Goal: Share content

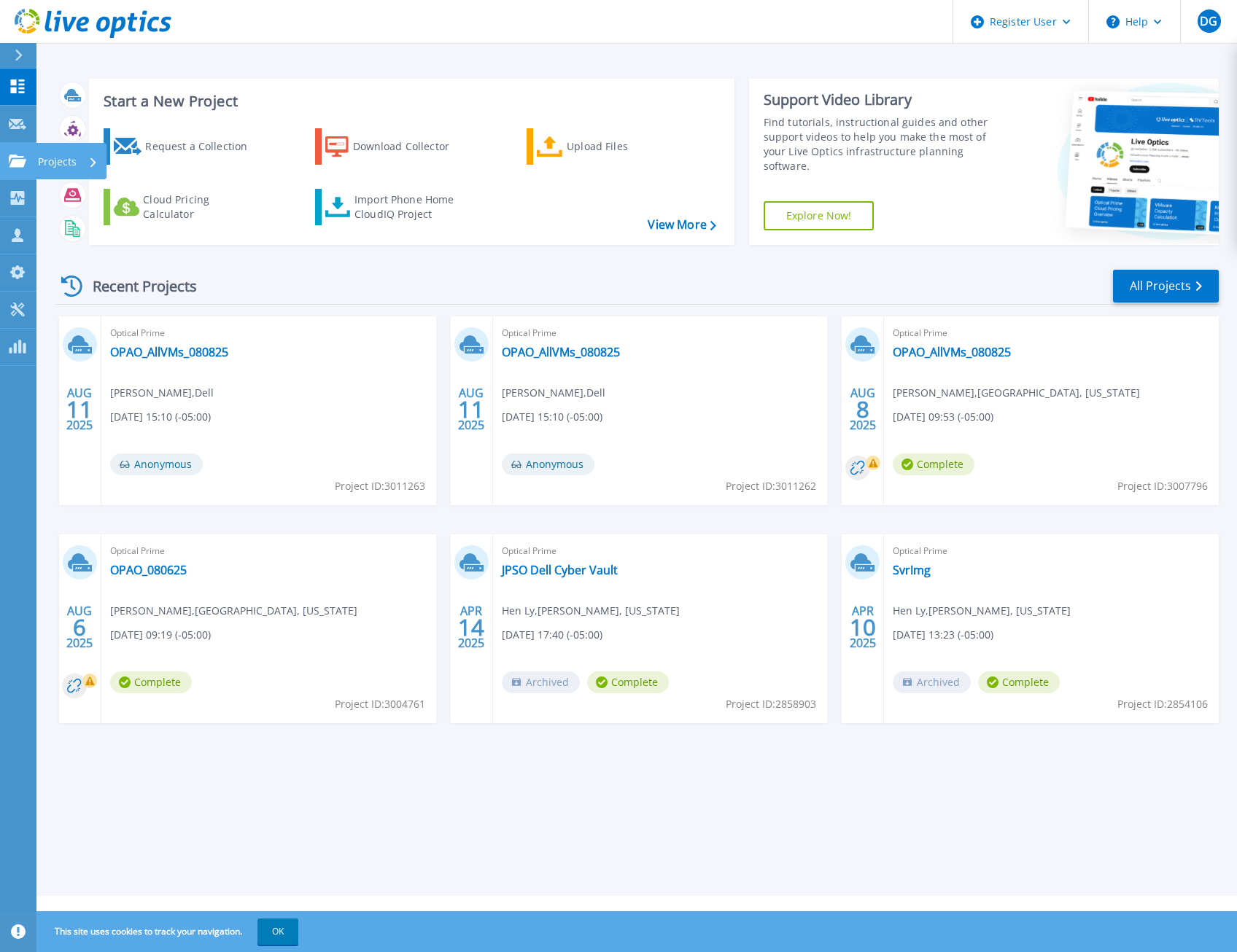
click at [19, 150] on link "Projects Projects" at bounding box center [18, 162] width 36 height 37
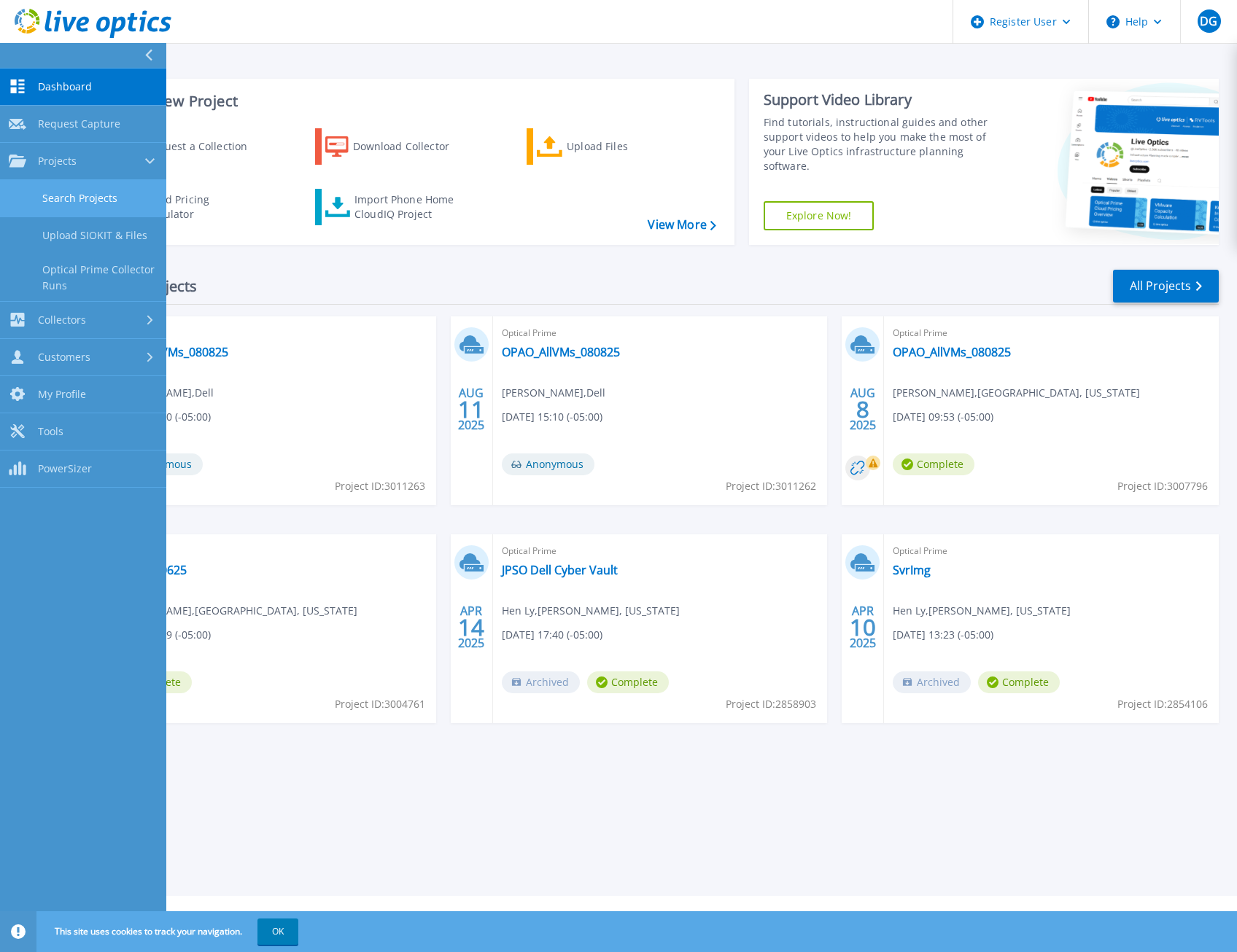
click at [97, 203] on link "Search Projects" at bounding box center [83, 199] width 166 height 37
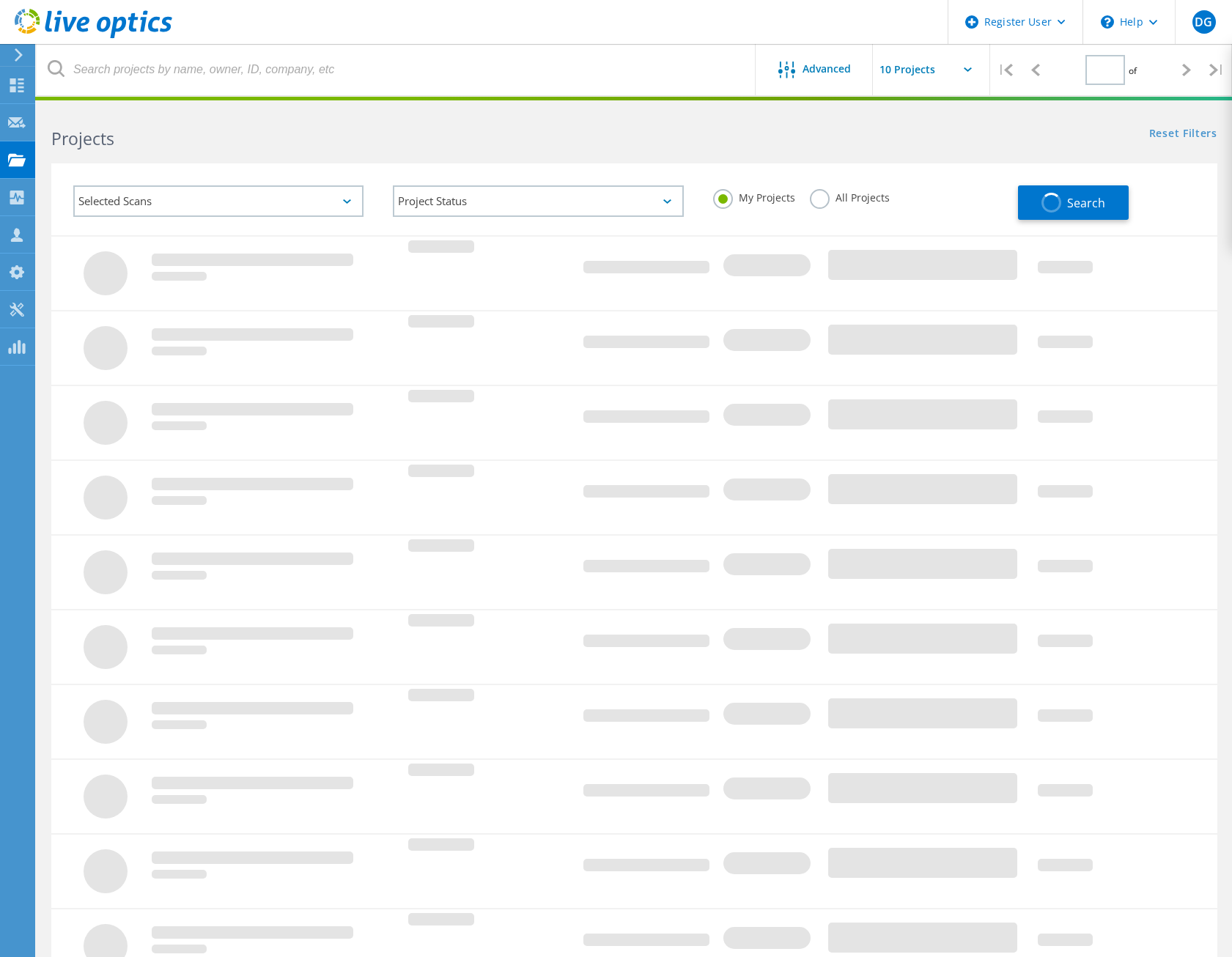
type input "1"
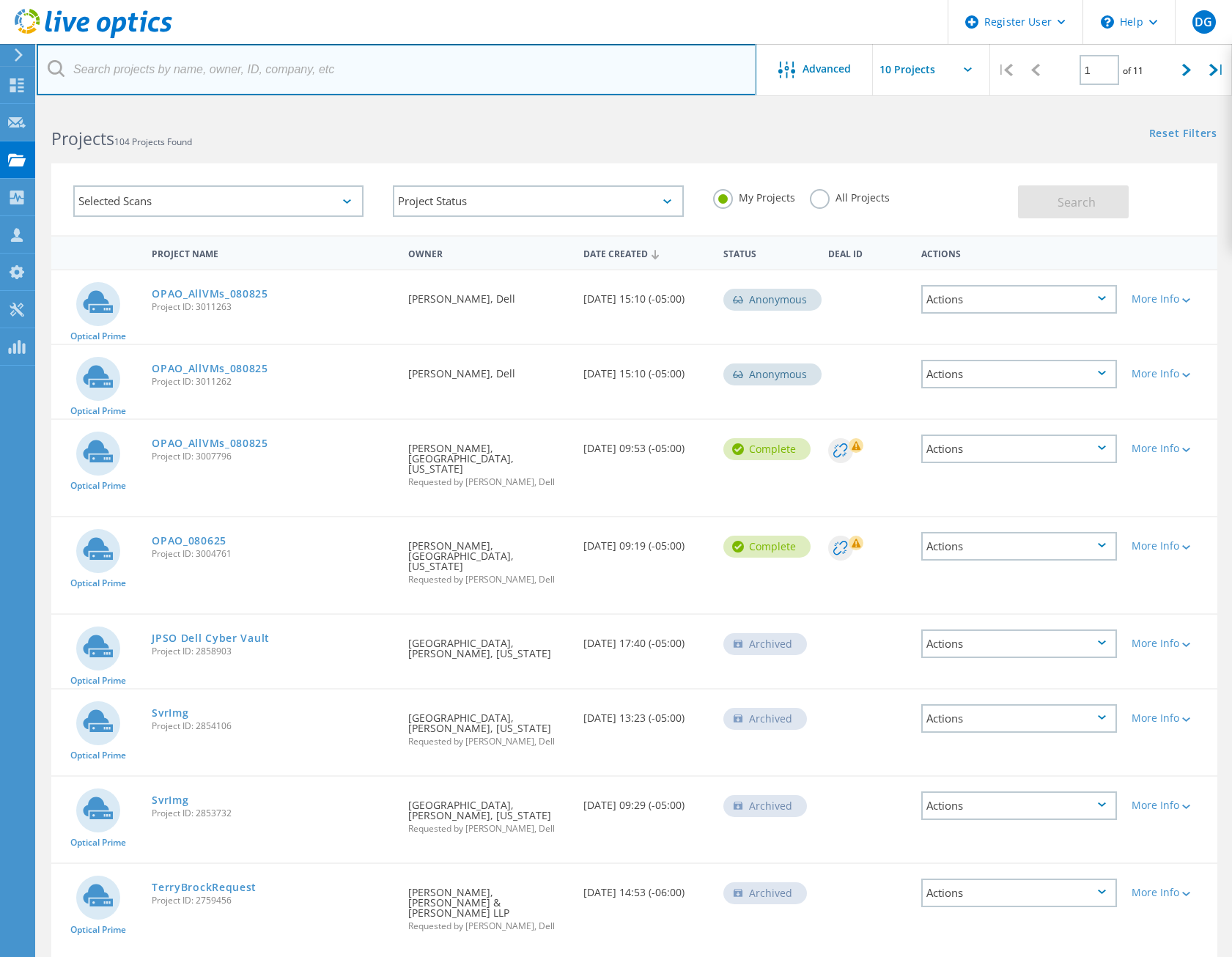
click at [176, 57] on input "text" at bounding box center [396, 69] width 720 height 52
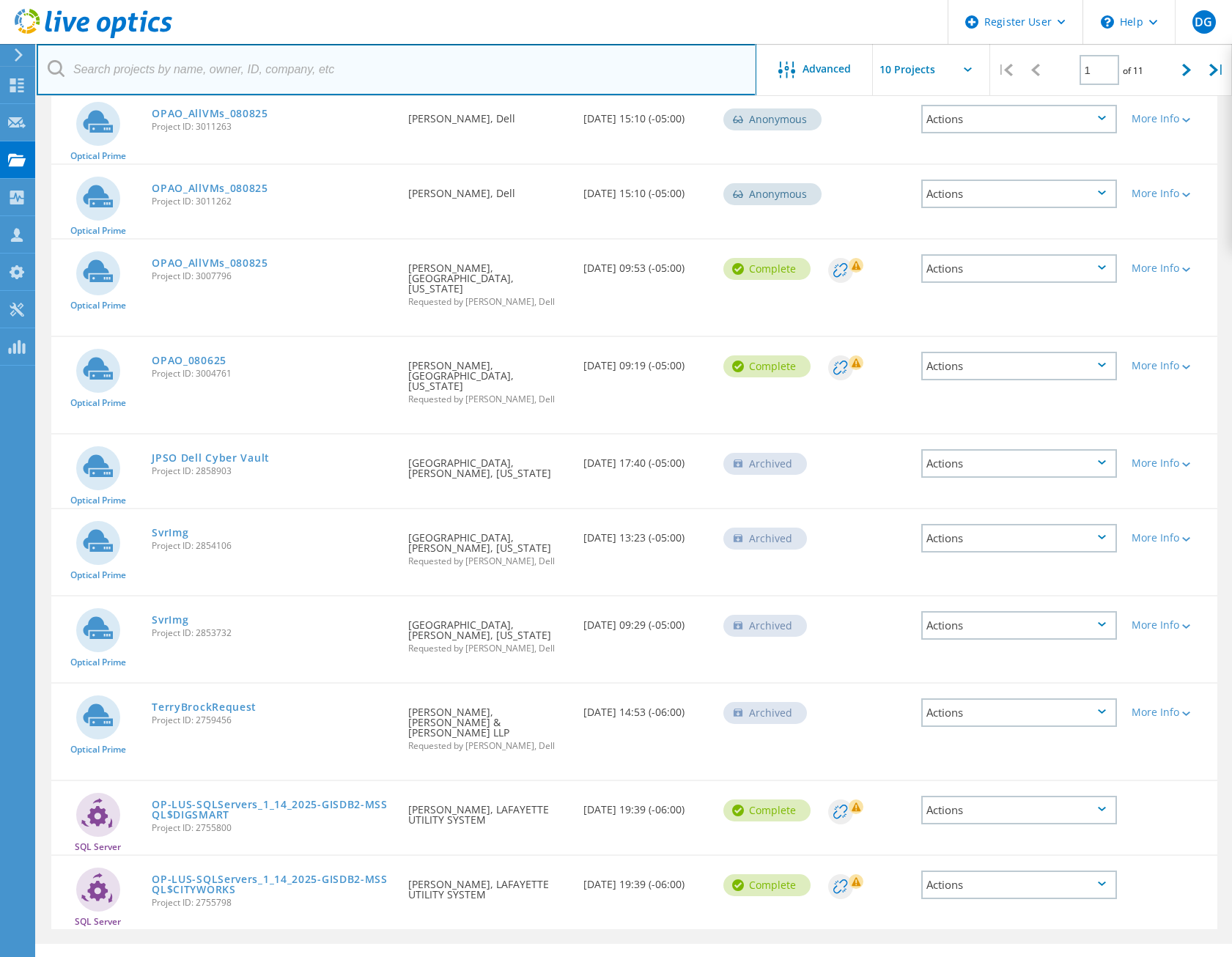
click at [177, 60] on input "text" at bounding box center [396, 69] width 720 height 52
type input "2808436"
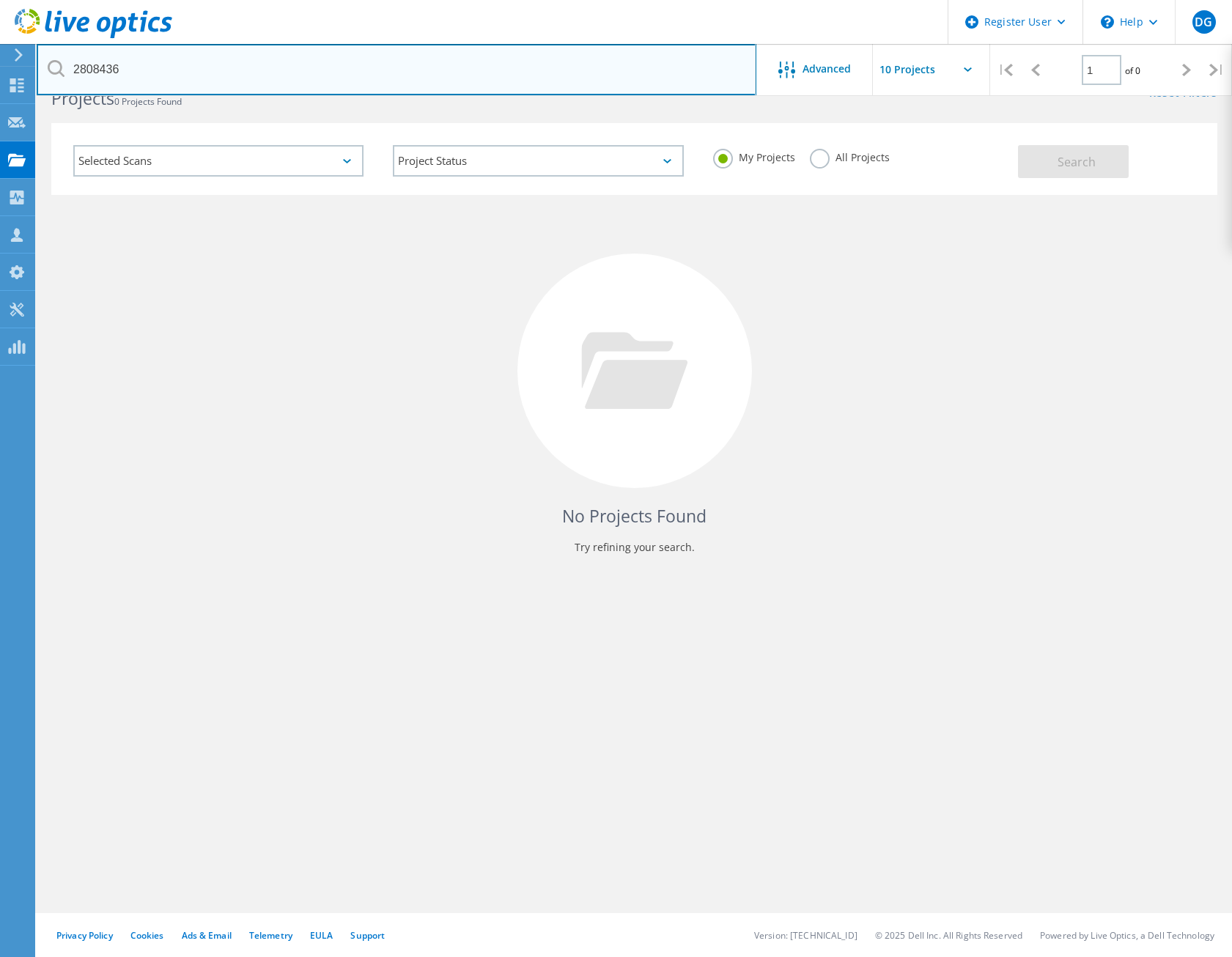
scroll to position [40, 0]
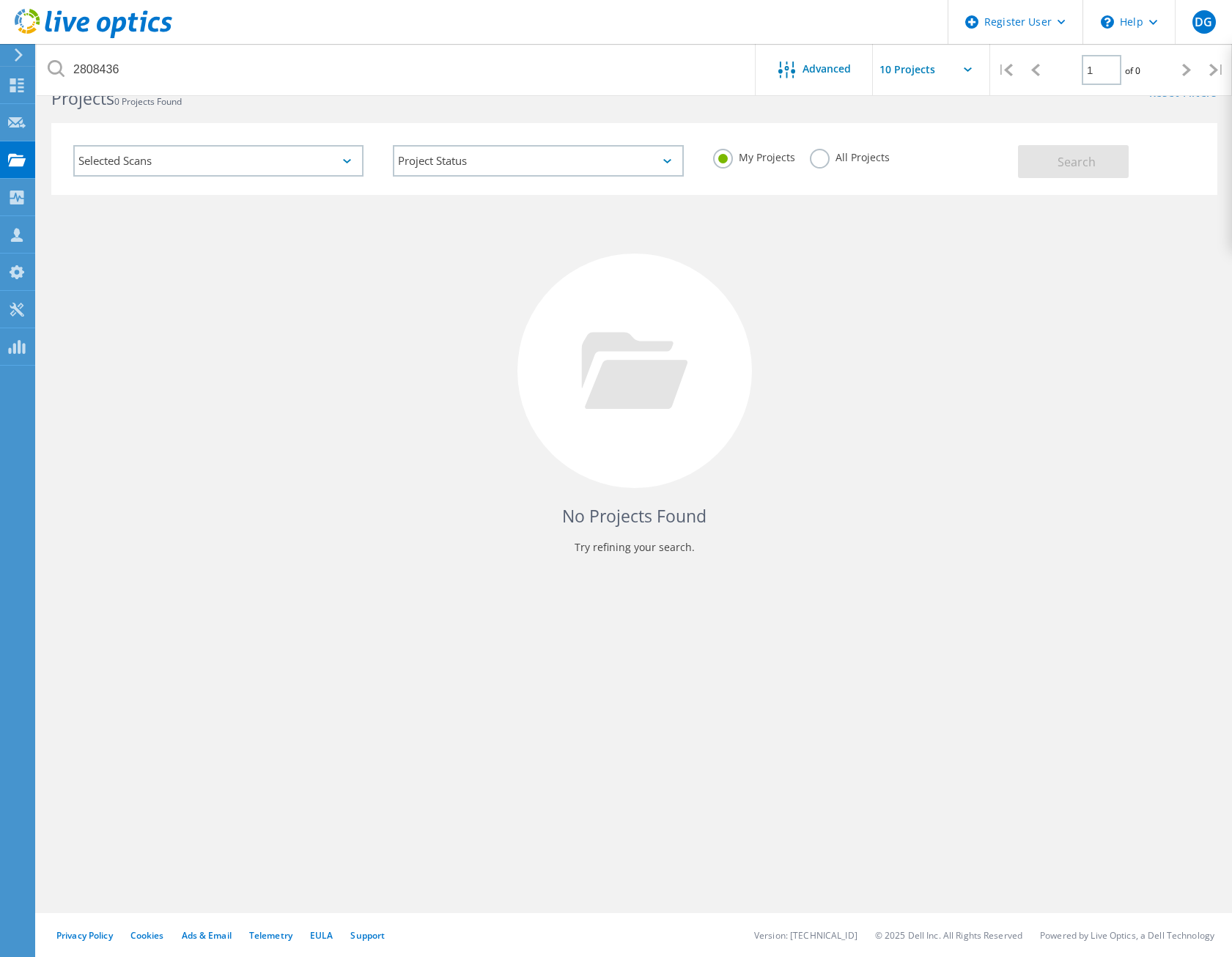
click at [812, 157] on label "All Projects" at bounding box center [850, 156] width 80 height 14
click at [0, 0] on input "All Projects" at bounding box center [0, 0] width 0 height 0
click at [1086, 159] on span "Search" at bounding box center [1076, 162] width 38 height 16
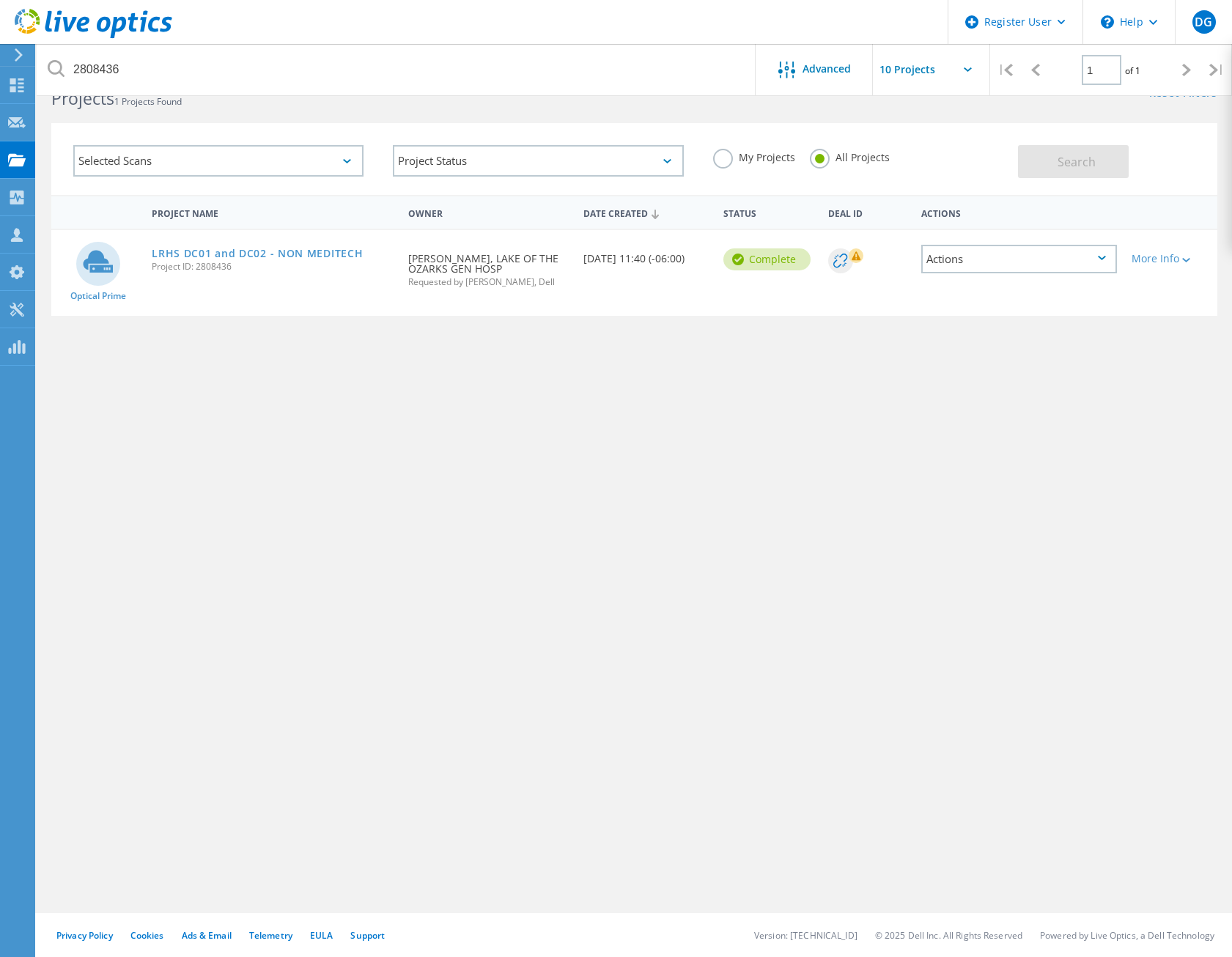
click at [1108, 252] on div "Actions" at bounding box center [1019, 259] width 195 height 28
click at [967, 265] on div "Share" at bounding box center [1019, 271] width 192 height 23
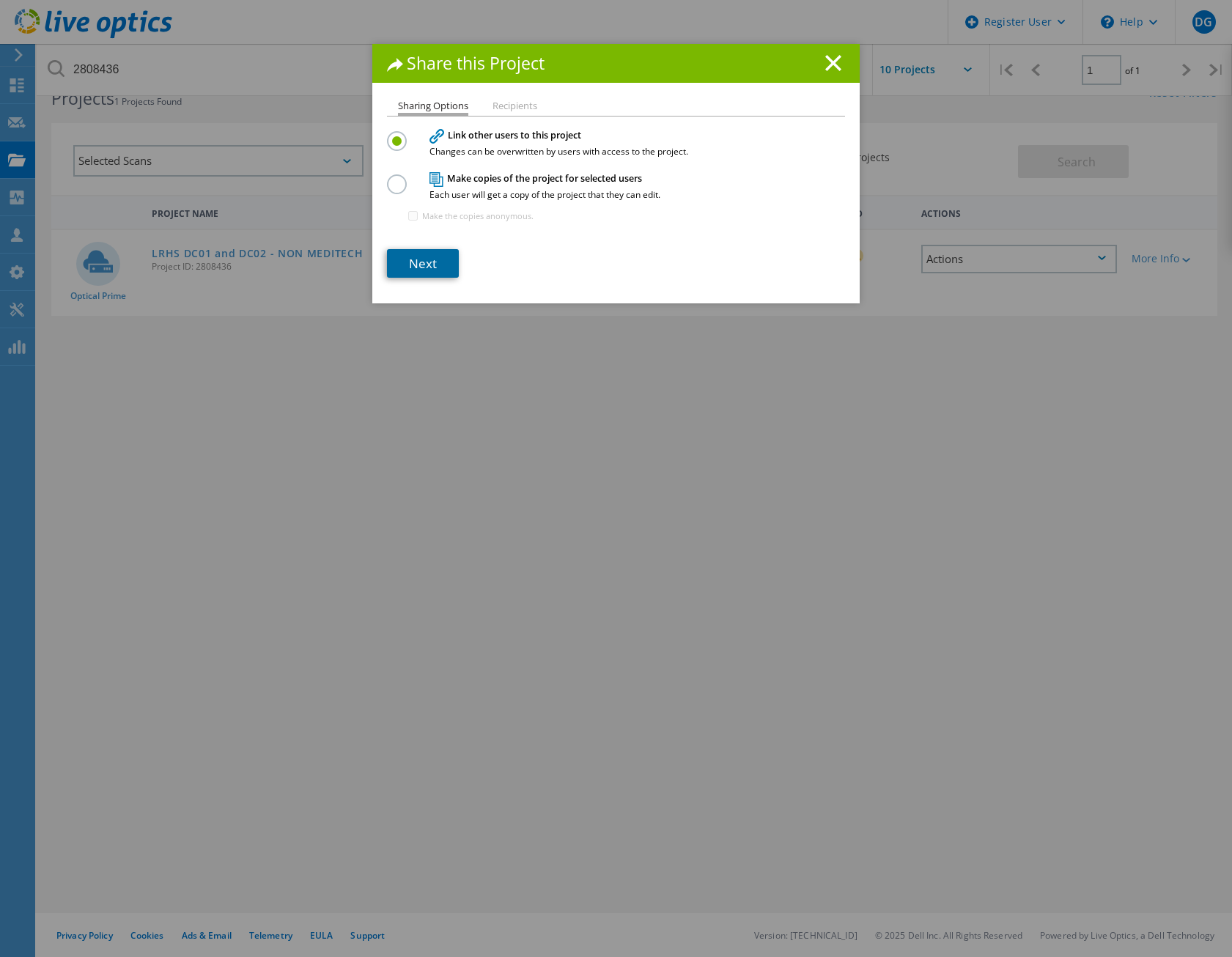
click at [421, 261] on link "Next" at bounding box center [422, 263] width 72 height 28
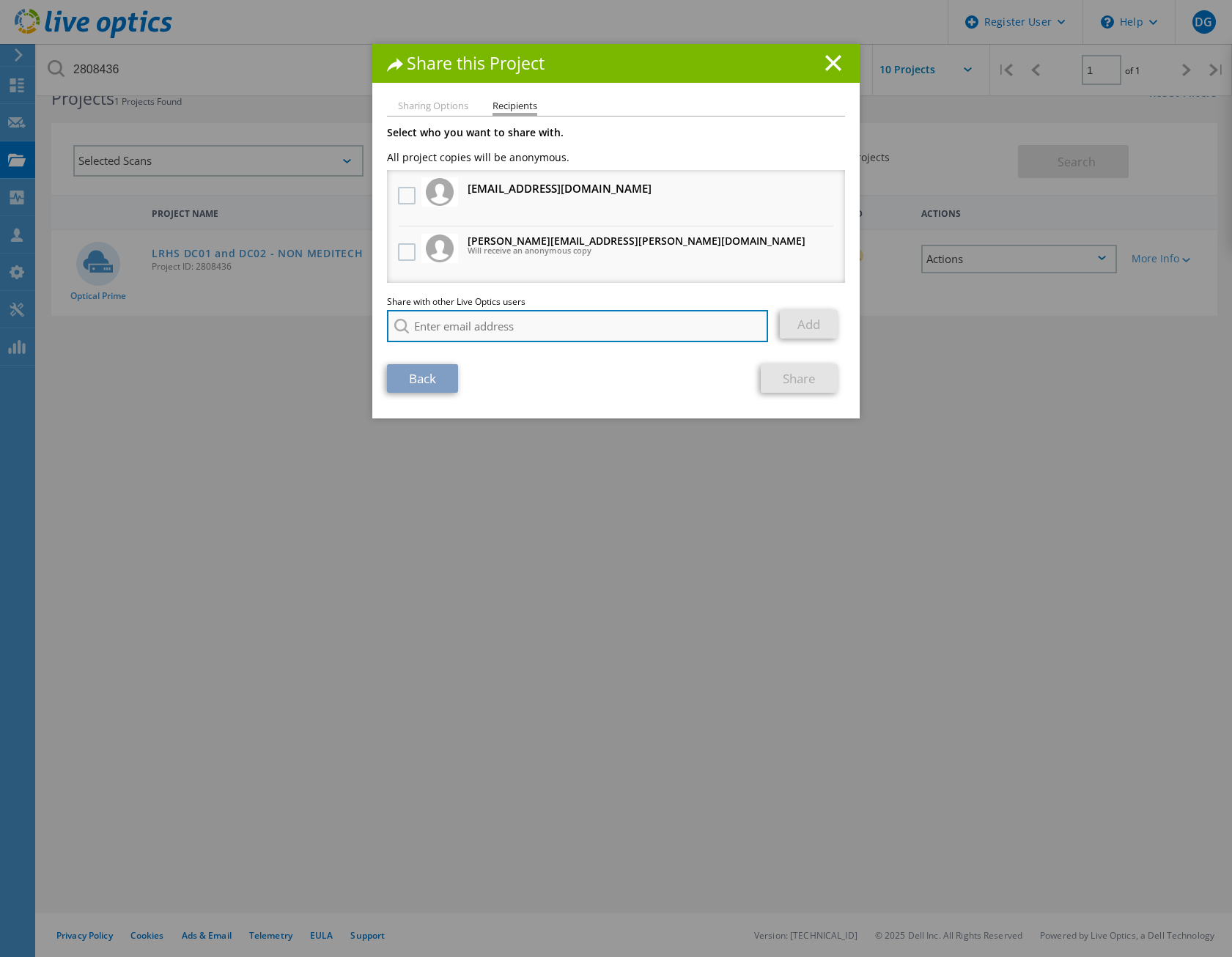
click at [492, 329] on input "search" at bounding box center [577, 326] width 381 height 32
click at [464, 348] on li "Gregory.Lacroix@Dell.com" at bounding box center [510, 346] width 247 height 18
type input "Gregory.Lacroix@Dell.com"
click at [788, 326] on link "Add" at bounding box center [808, 324] width 58 height 28
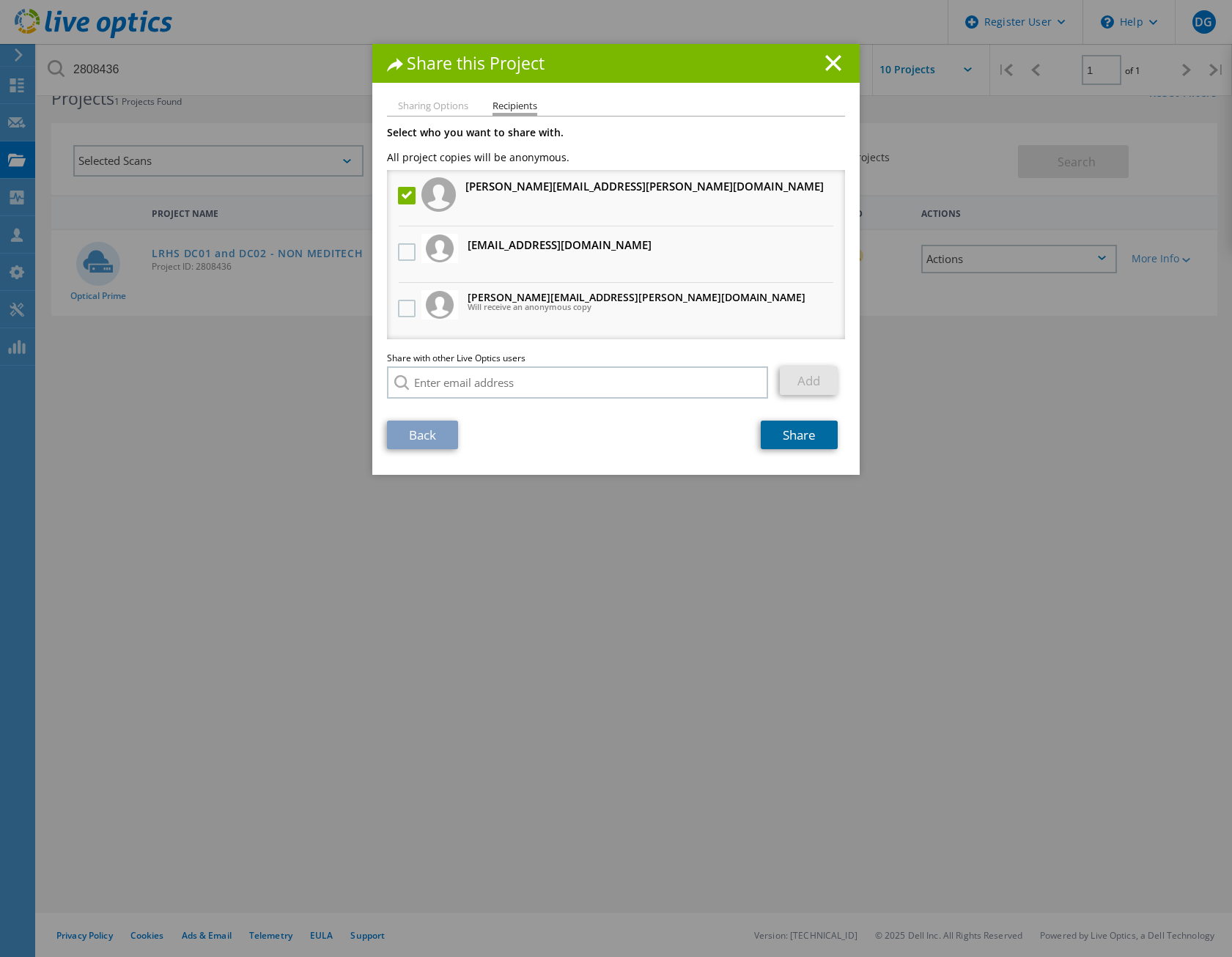
click at [786, 428] on link "Share" at bounding box center [799, 435] width 77 height 28
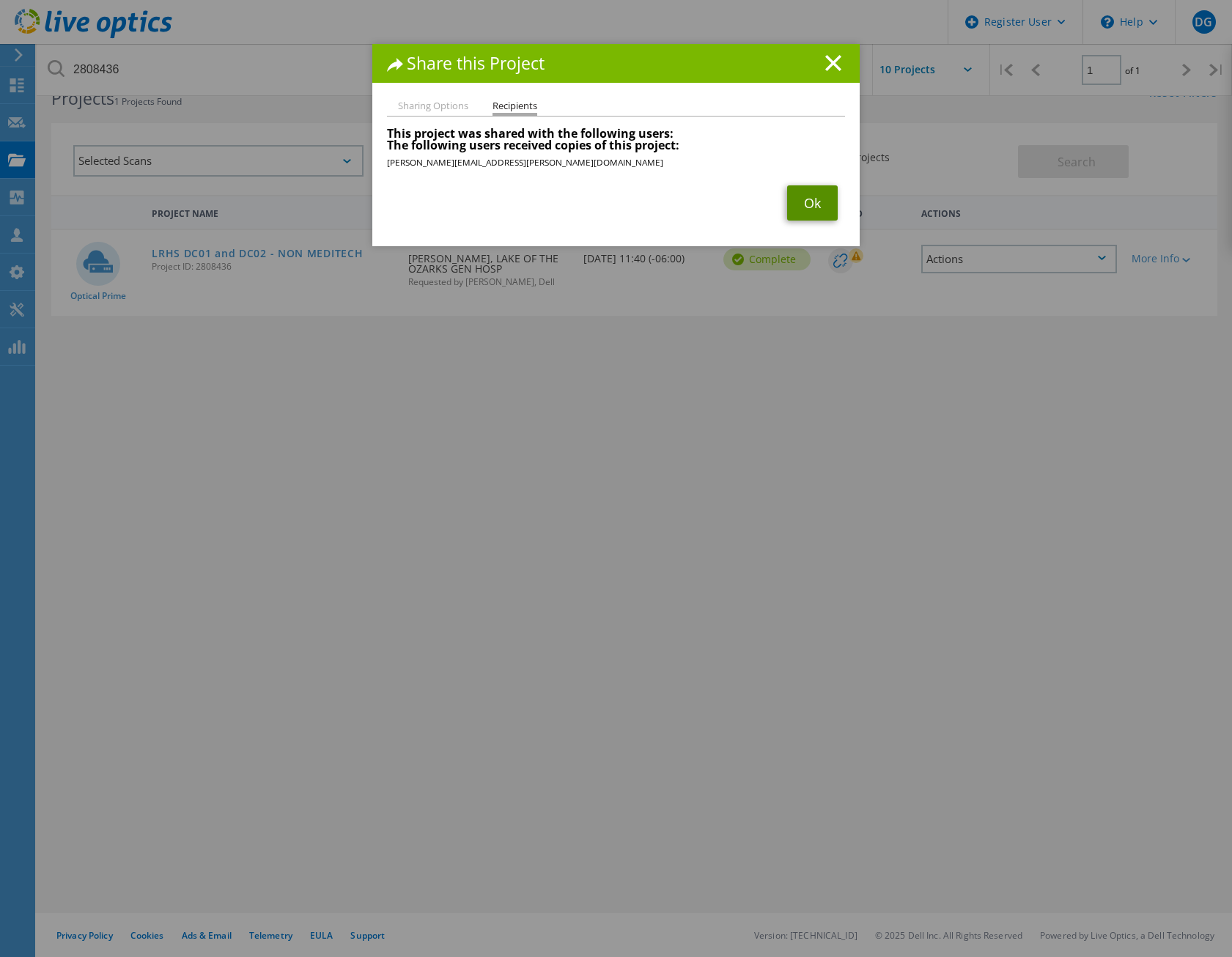
click at [825, 215] on link "Ok" at bounding box center [812, 203] width 51 height 36
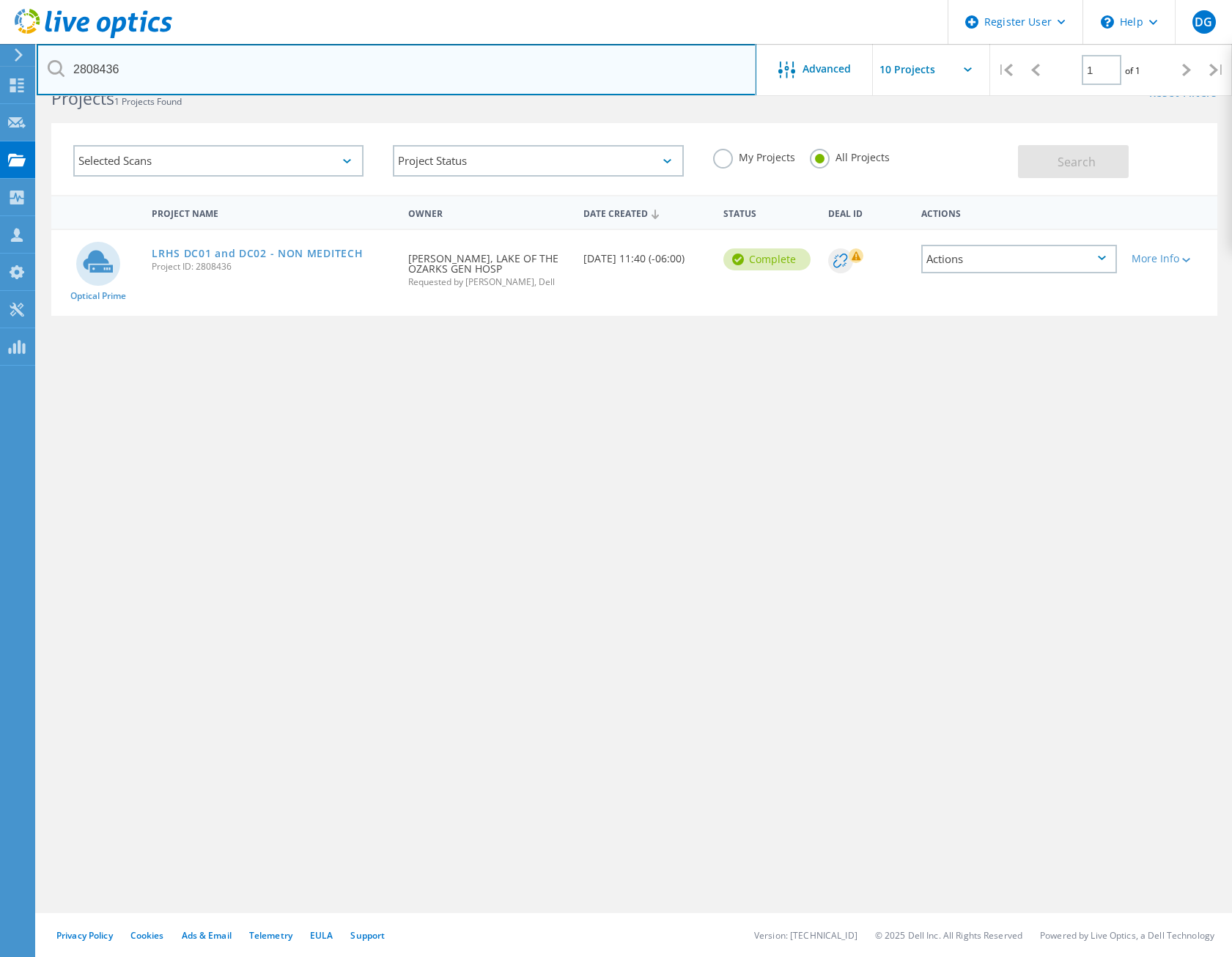
click at [148, 77] on input "2808436" at bounding box center [396, 69] width 720 height 52
drag, startPoint x: 148, startPoint y: 74, endPoint x: -14, endPoint y: 52, distance: 163.5
click at [0, 52] on html "Register User \n Help Explore Helpful Articles Contact Support DG Dell User Dre…" at bounding box center [616, 459] width 1232 height 997
type input "2797545"
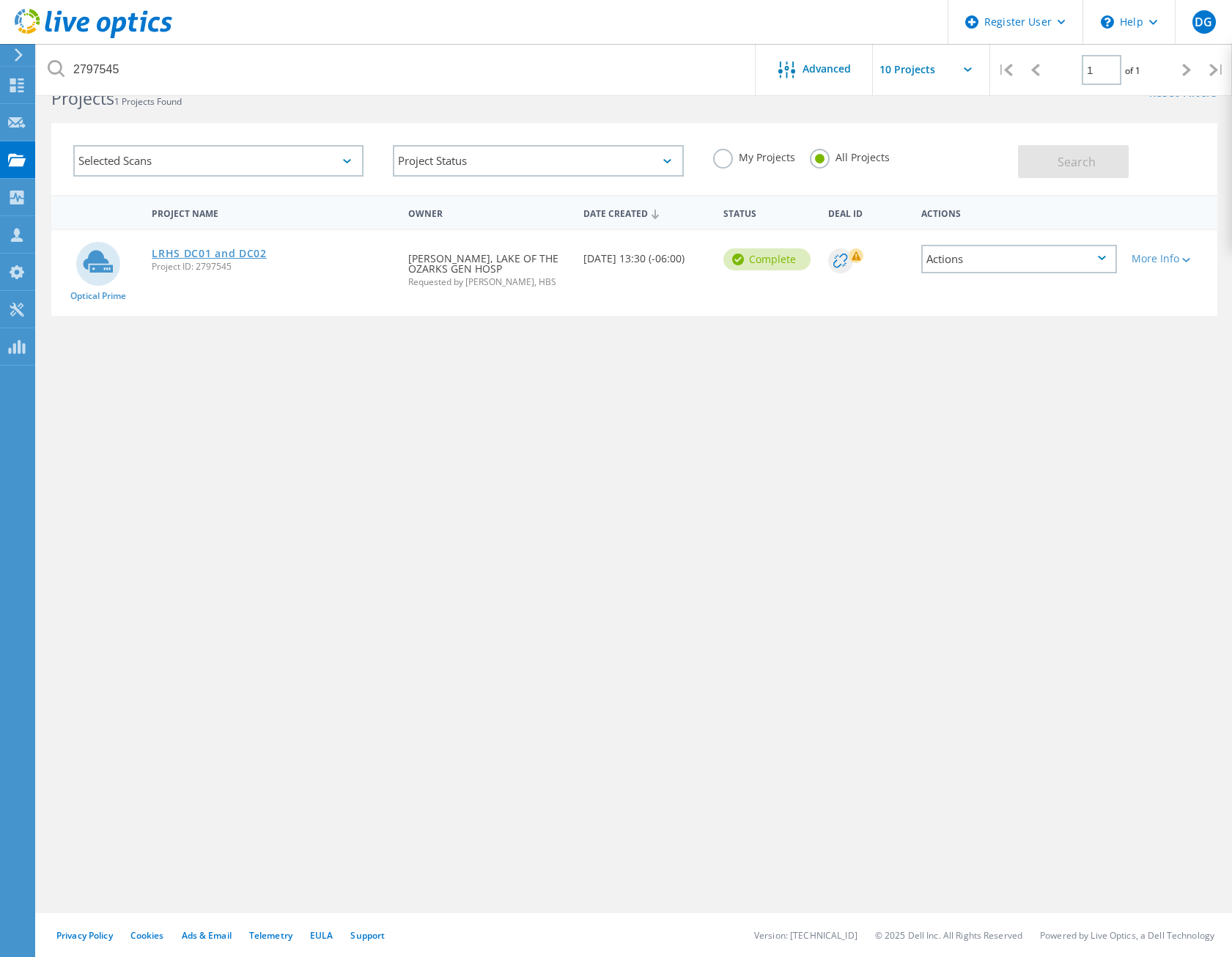
click at [210, 256] on link "LRHS DC01 and DC02" at bounding box center [209, 254] width 115 height 11
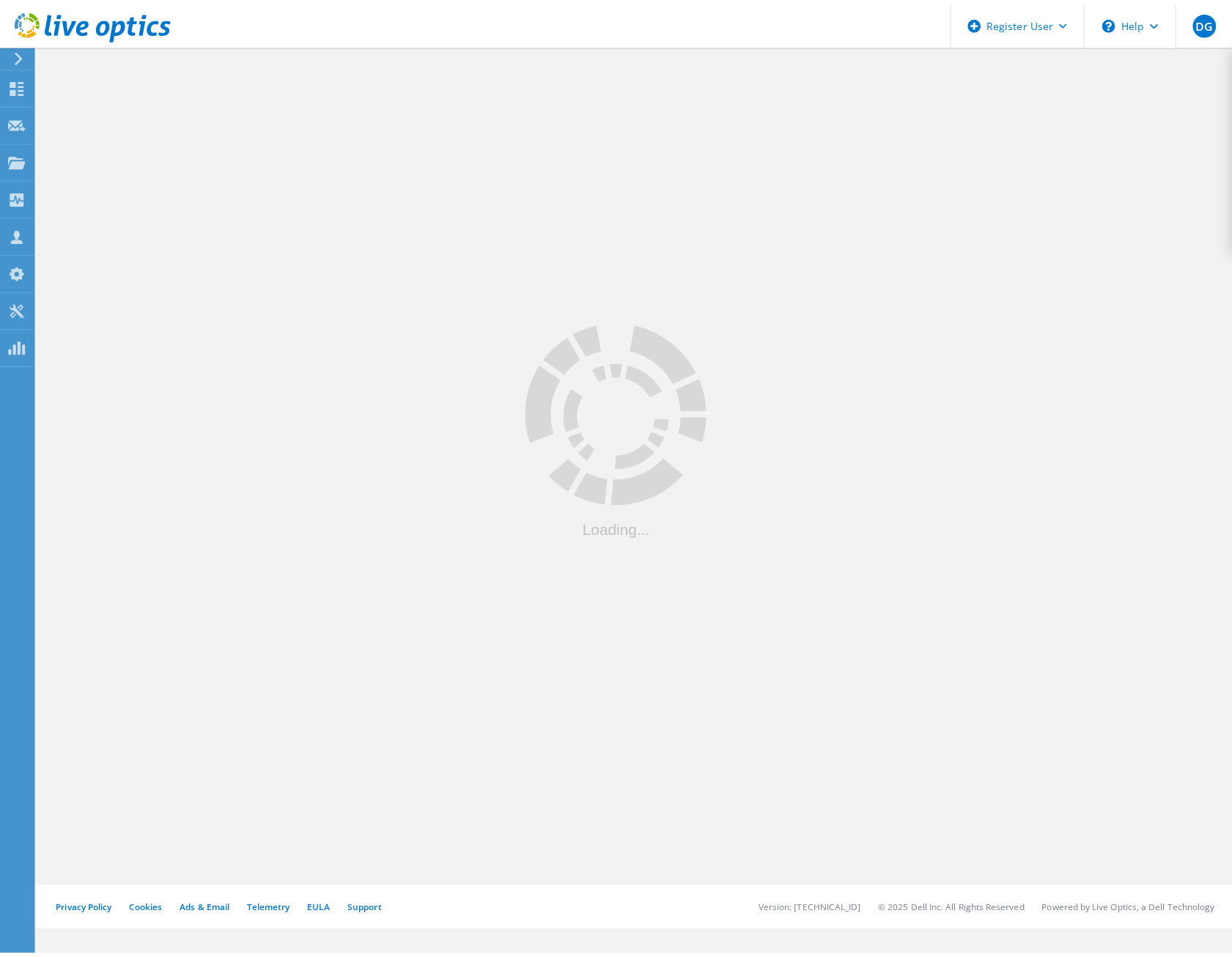
scroll to position [40, 0]
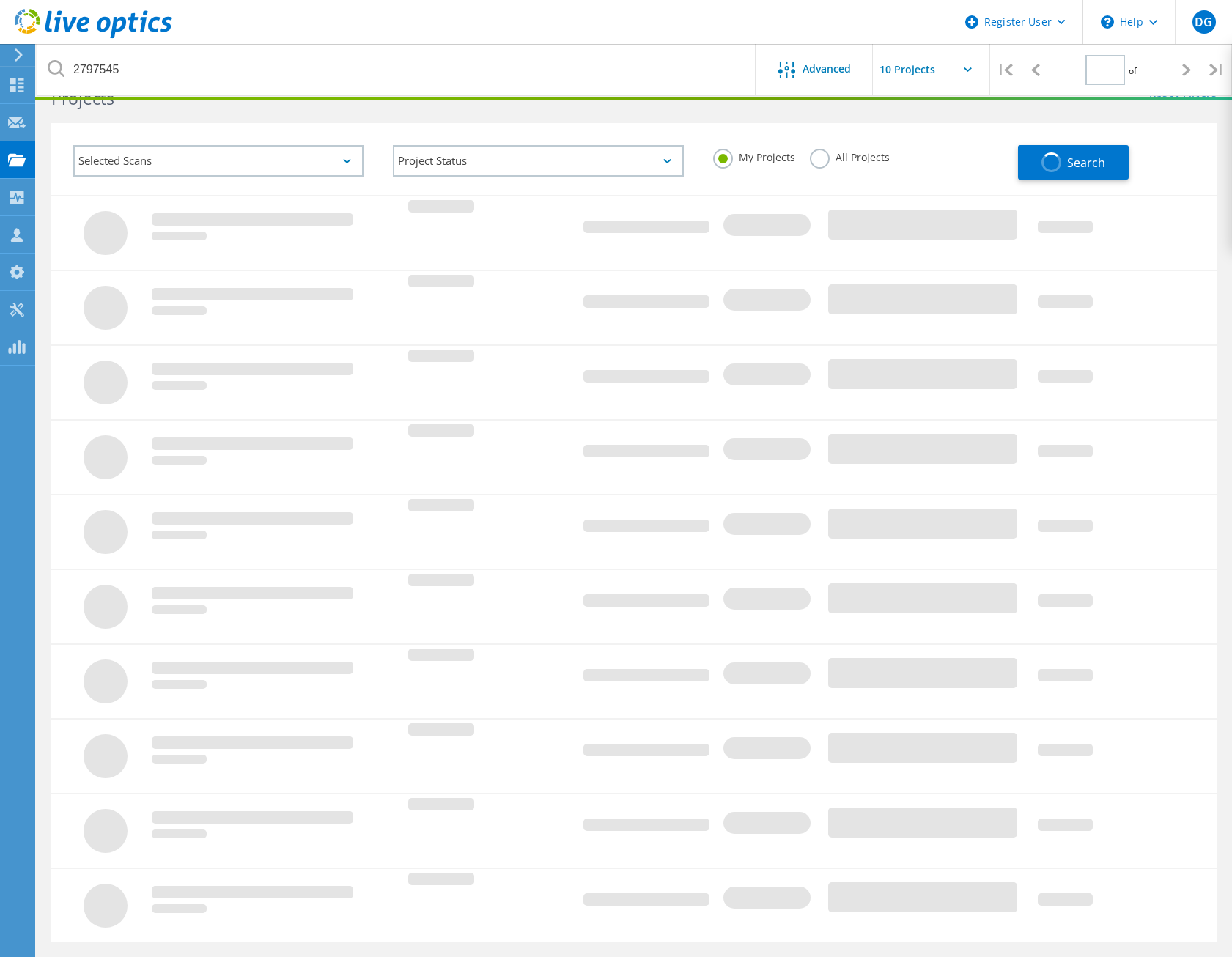
type input "1"
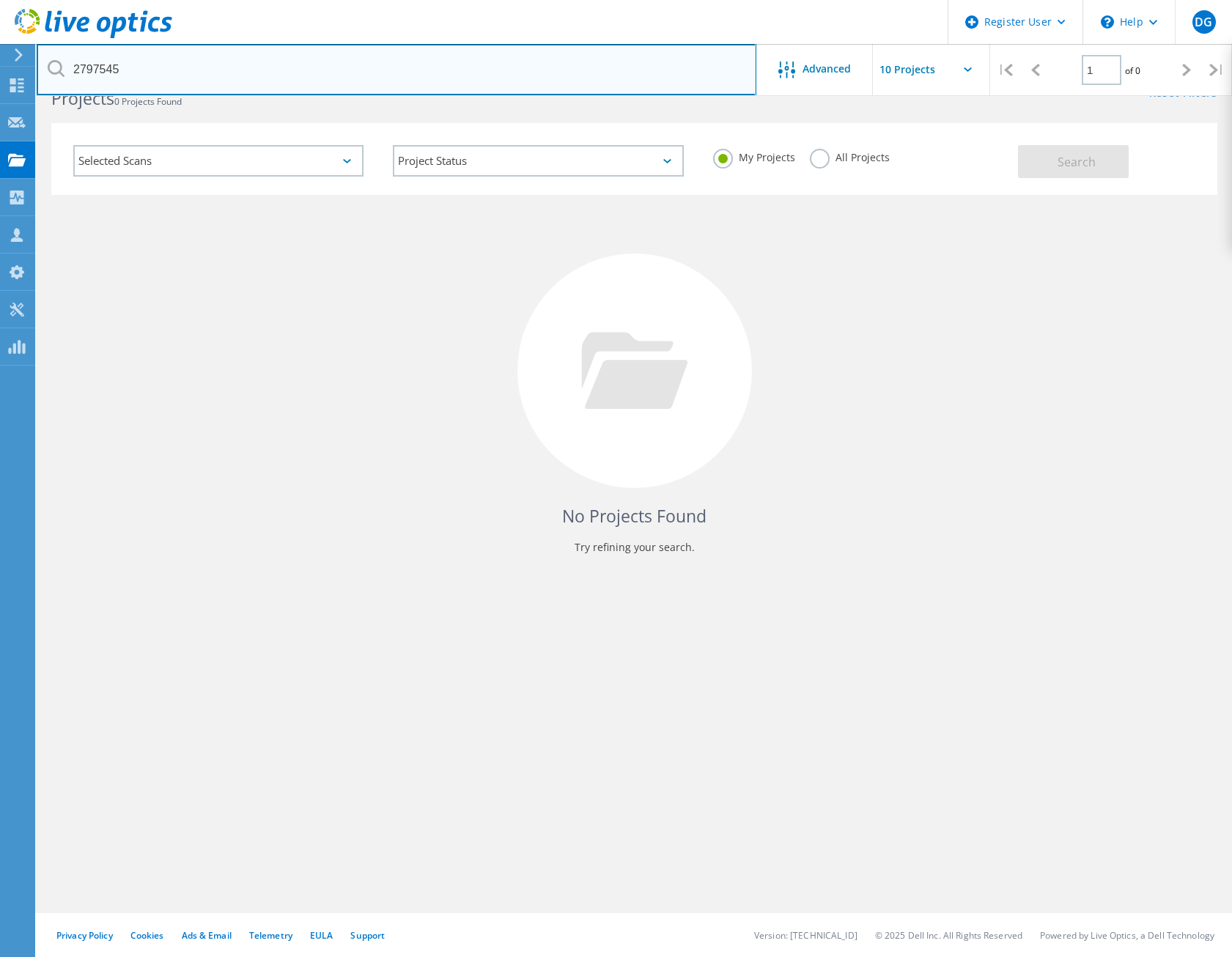
click at [332, 72] on input "2797545" at bounding box center [396, 69] width 720 height 52
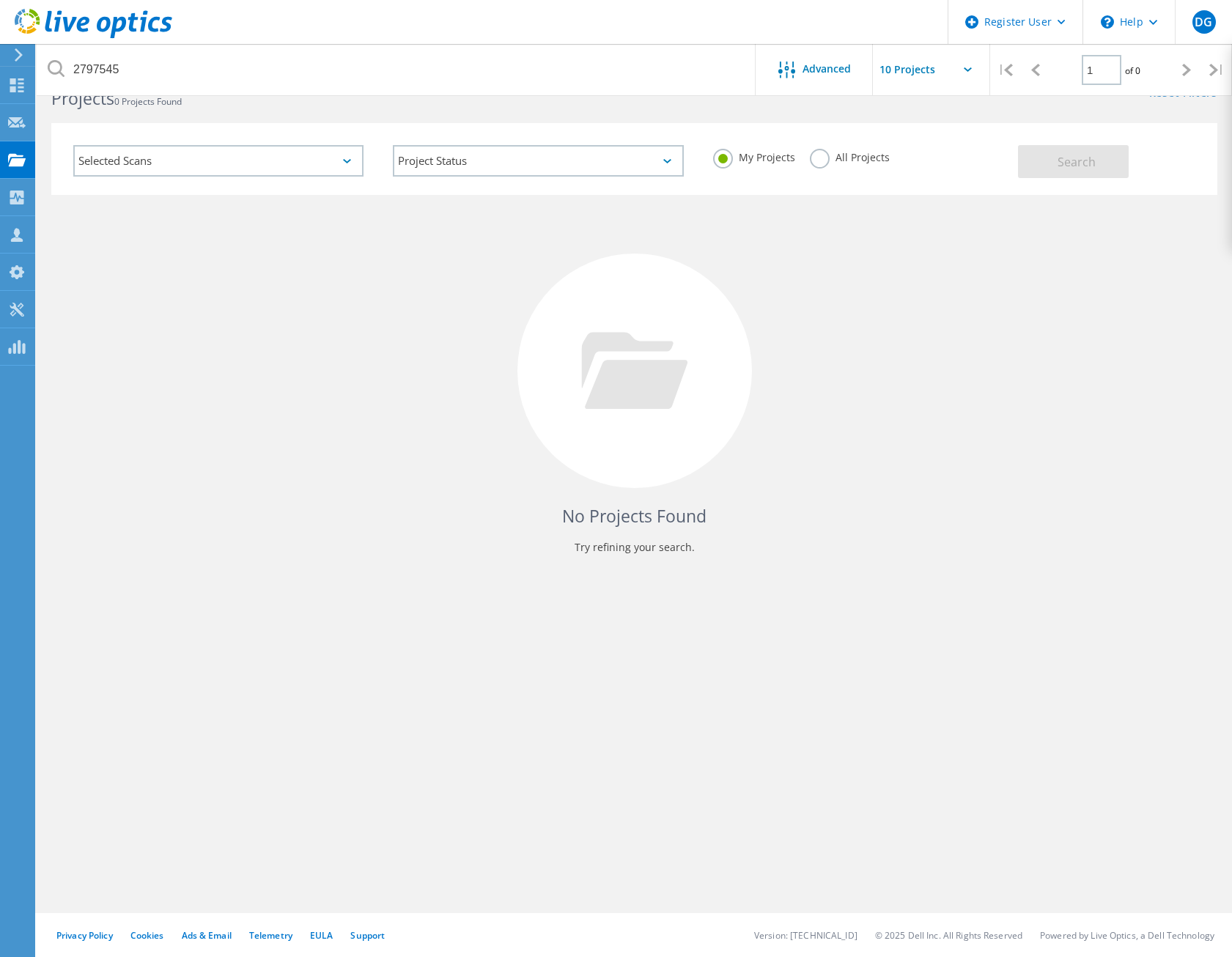
click at [828, 156] on label "All Projects" at bounding box center [850, 156] width 80 height 14
click at [0, 0] on input "All Projects" at bounding box center [0, 0] width 0 height 0
click at [1096, 173] on button "Search" at bounding box center [1073, 161] width 111 height 33
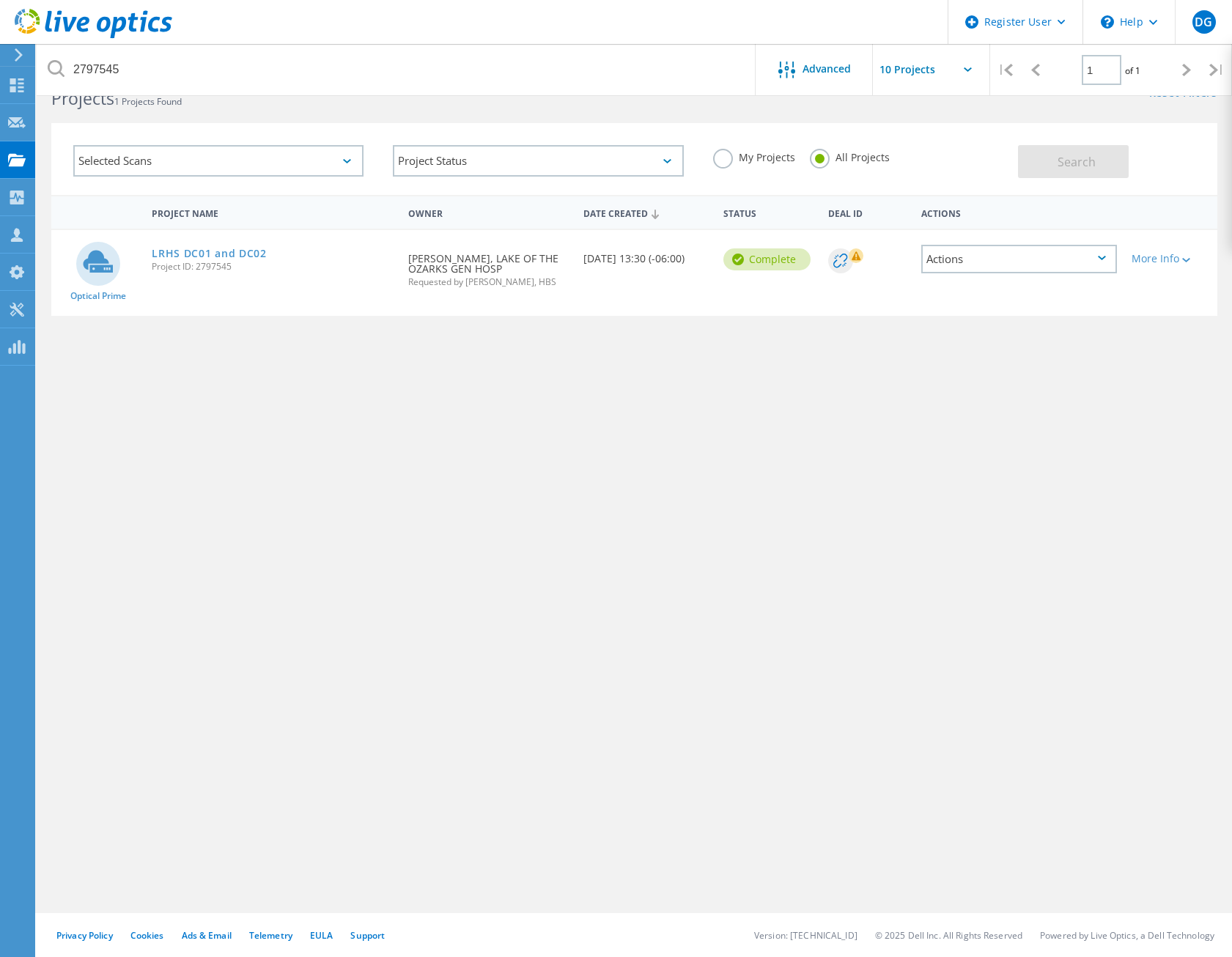
click at [1009, 267] on div "Actions" at bounding box center [1019, 259] width 195 height 28
click at [976, 276] on div "Share" at bounding box center [1019, 271] width 192 height 23
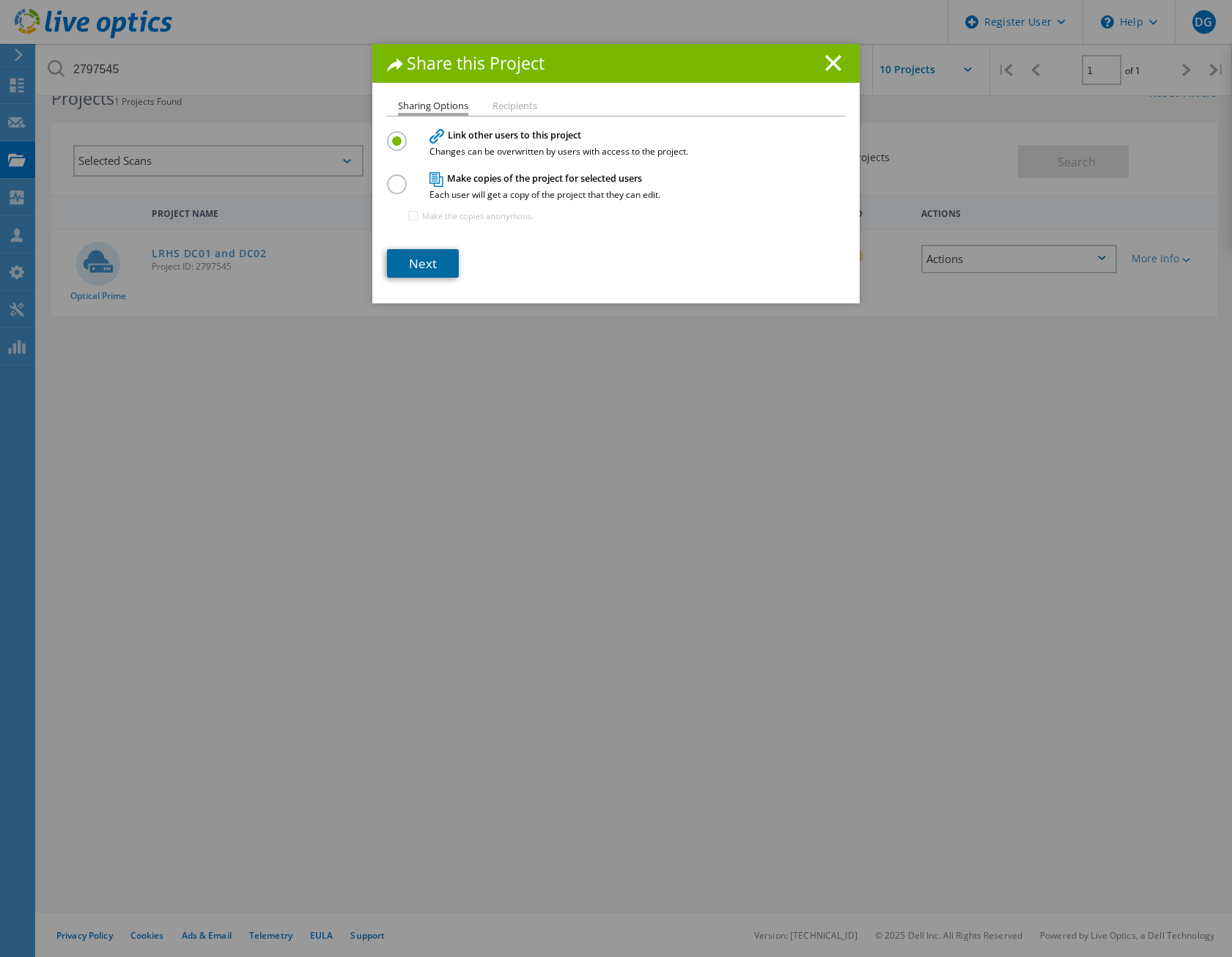
click at [425, 278] on link "Next" at bounding box center [422, 263] width 72 height 28
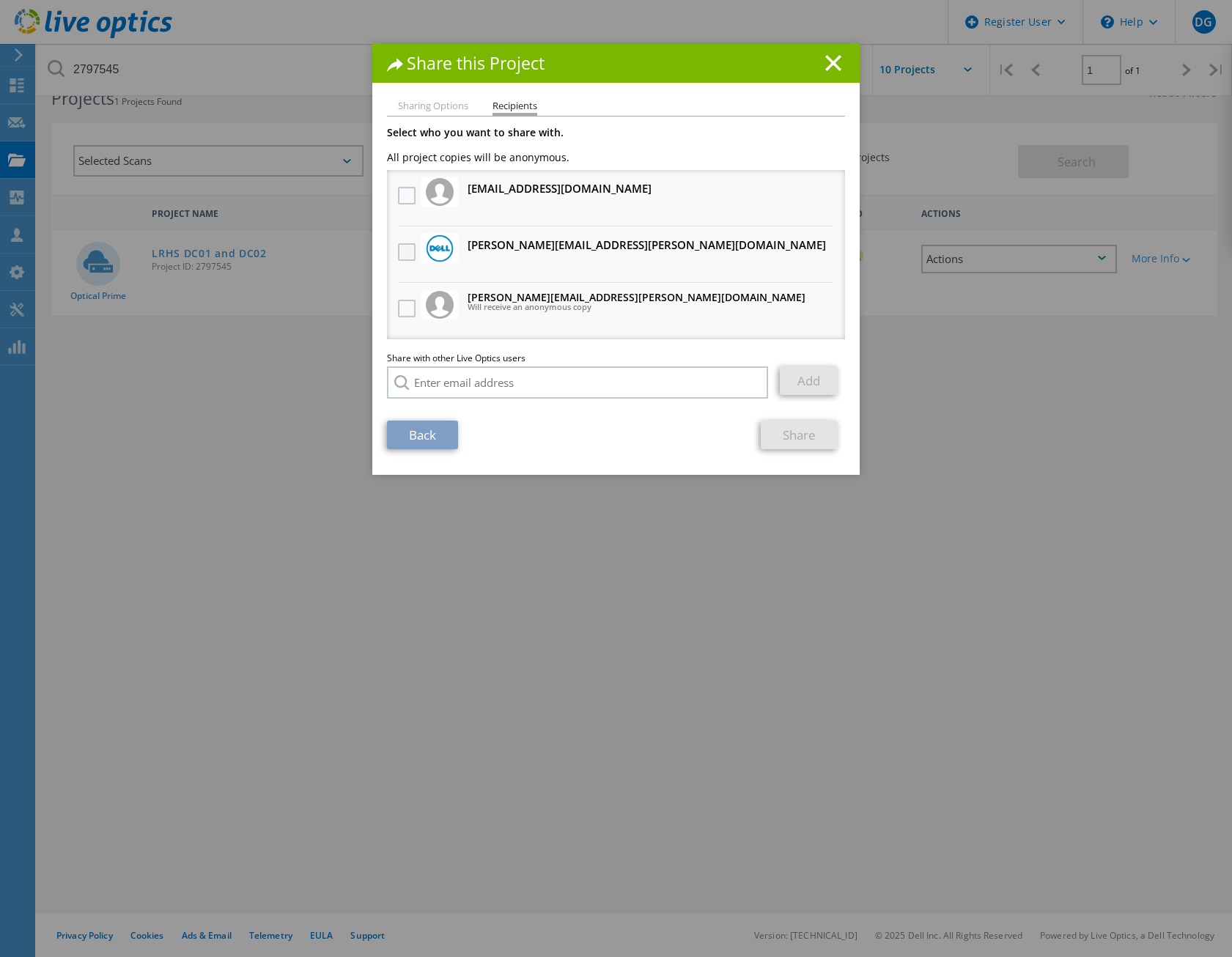
click at [398, 254] on label at bounding box center [409, 252] width 21 height 18
click at [0, 0] on input "checkbox" at bounding box center [0, 0] width 0 height 0
click at [784, 434] on link "Share" at bounding box center [799, 435] width 77 height 28
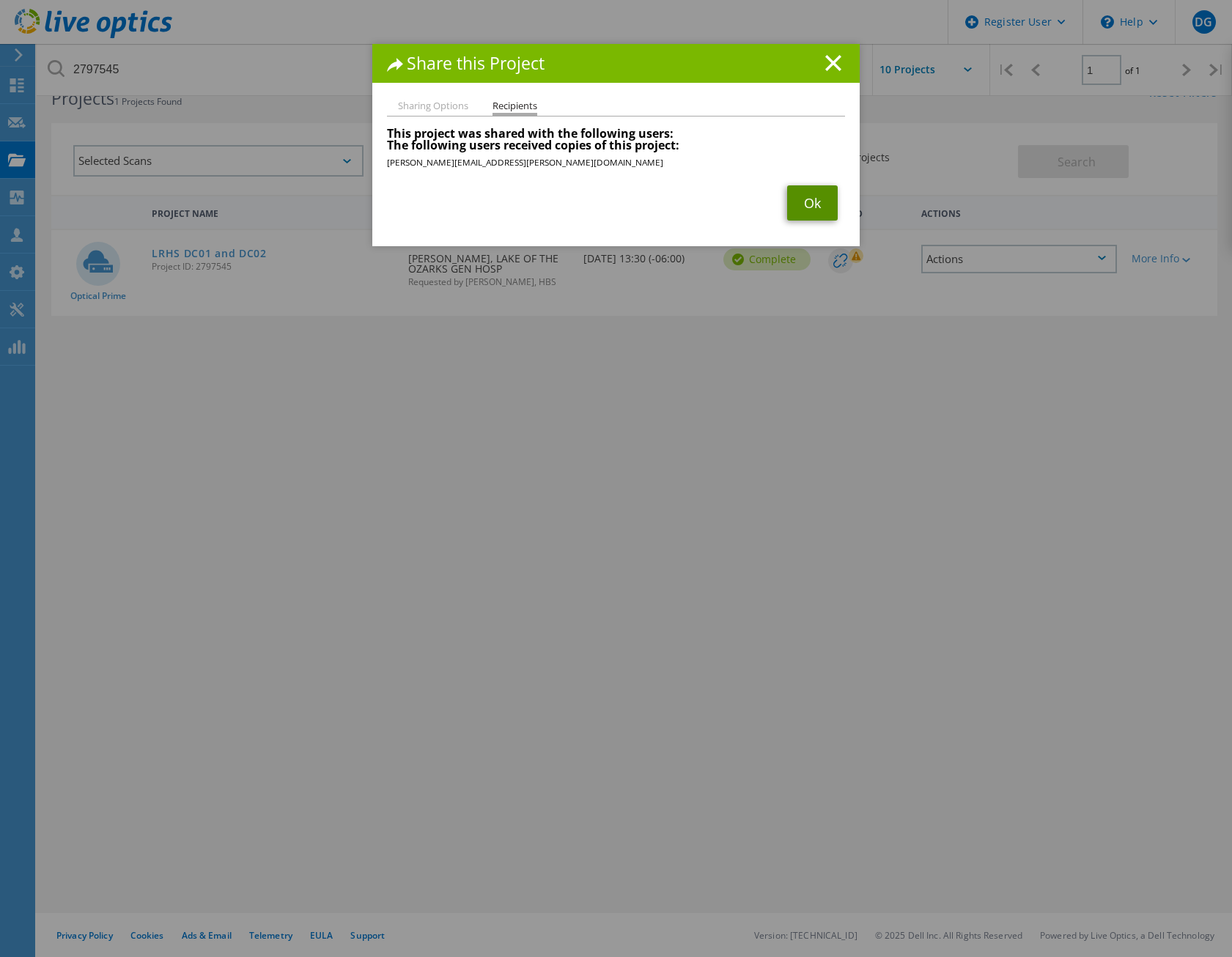
click at [802, 192] on link "Ok" at bounding box center [812, 203] width 51 height 36
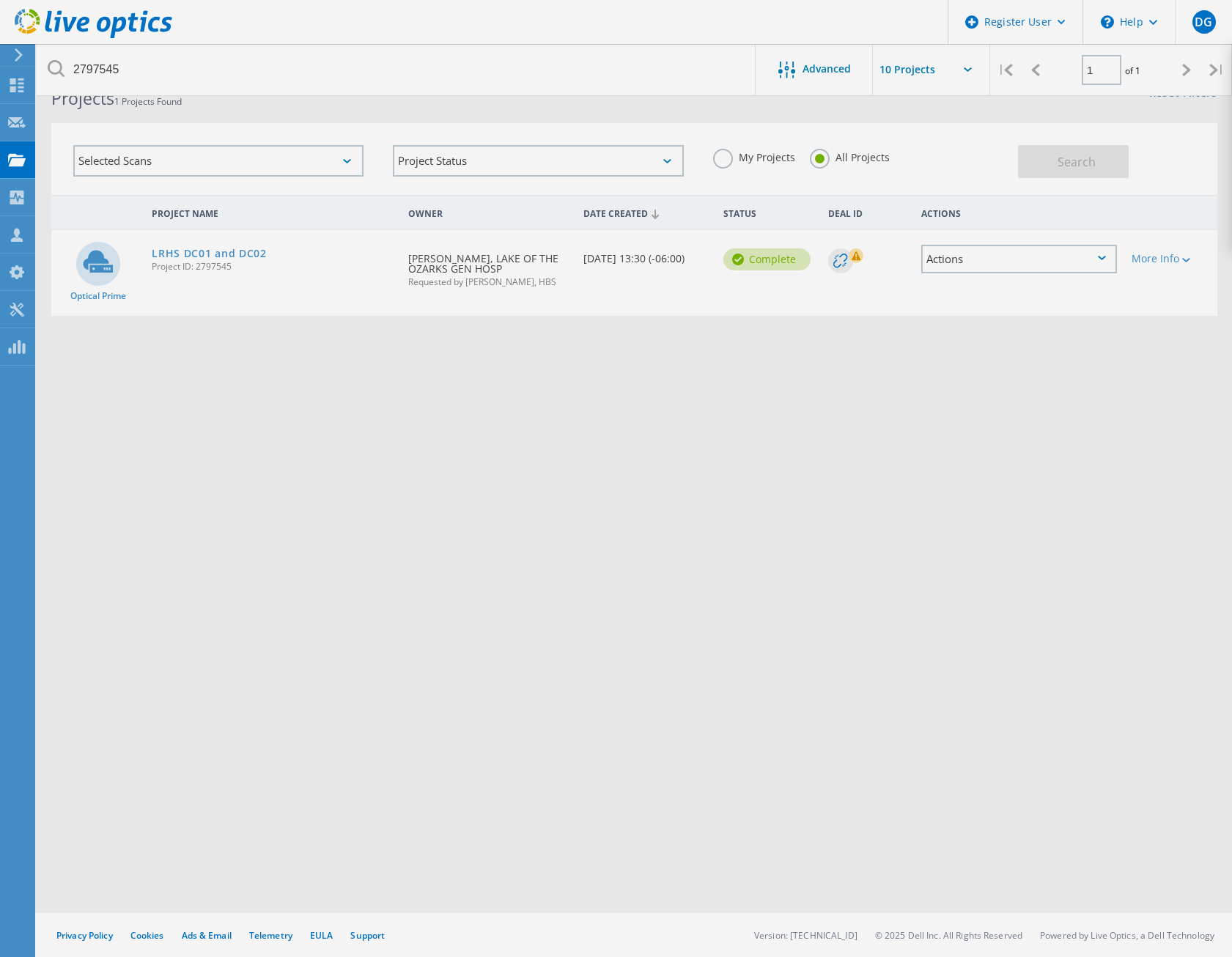
click at [360, 574] on div at bounding box center [616, 478] width 1232 height 957
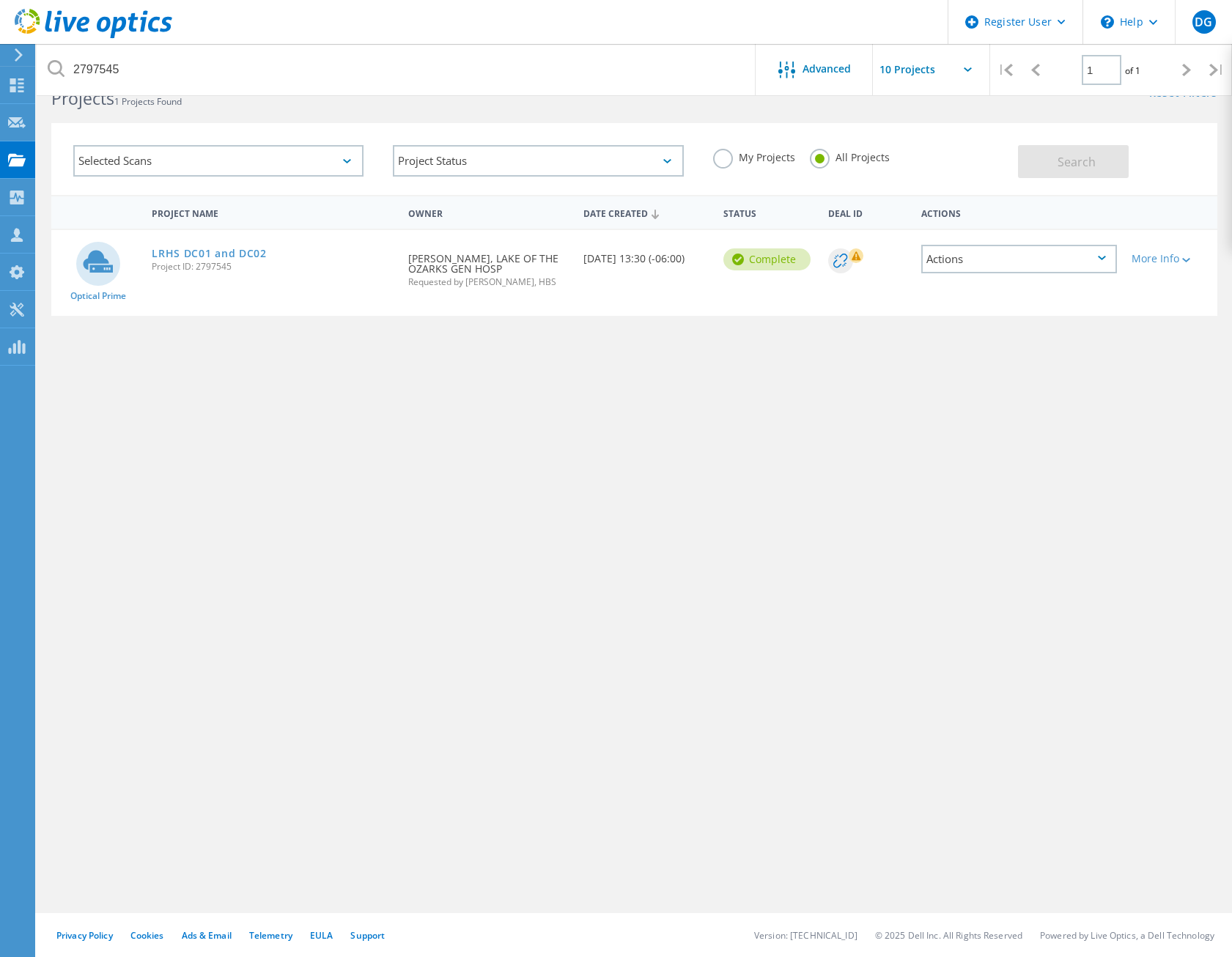
click at [396, 565] on div "Project Name Owner Date Created Status Deal Id Actions Optical Prime LRHS DC01 …" at bounding box center [635, 385] width 1166 height 381
